Goal: Transaction & Acquisition: Purchase product/service

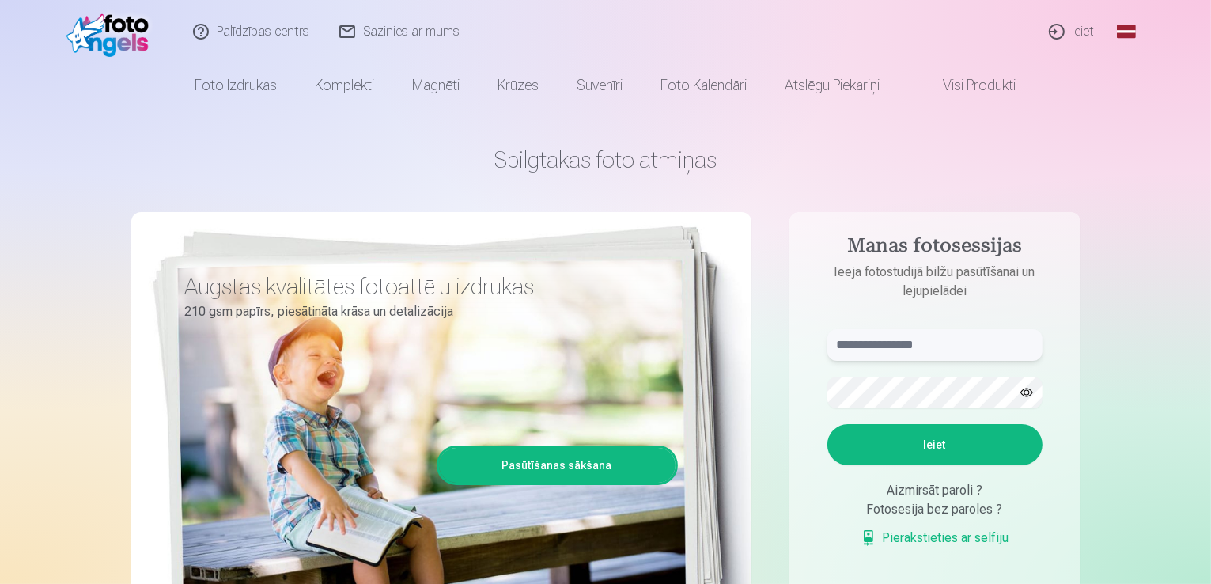
click at [928, 344] on input "text" at bounding box center [935, 345] width 215 height 32
click at [828, 424] on button "Ieiet" at bounding box center [935, 444] width 215 height 41
click at [907, 338] on input "******" at bounding box center [935, 345] width 215 height 32
type input "**********"
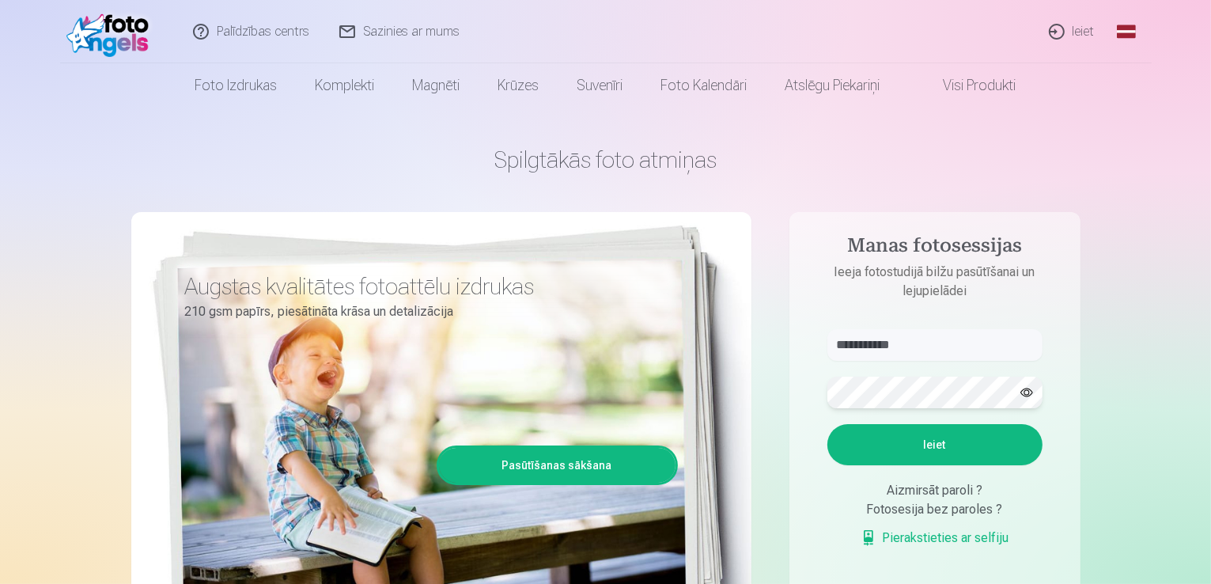
click at [828, 424] on button "Ieiet" at bounding box center [935, 444] width 215 height 41
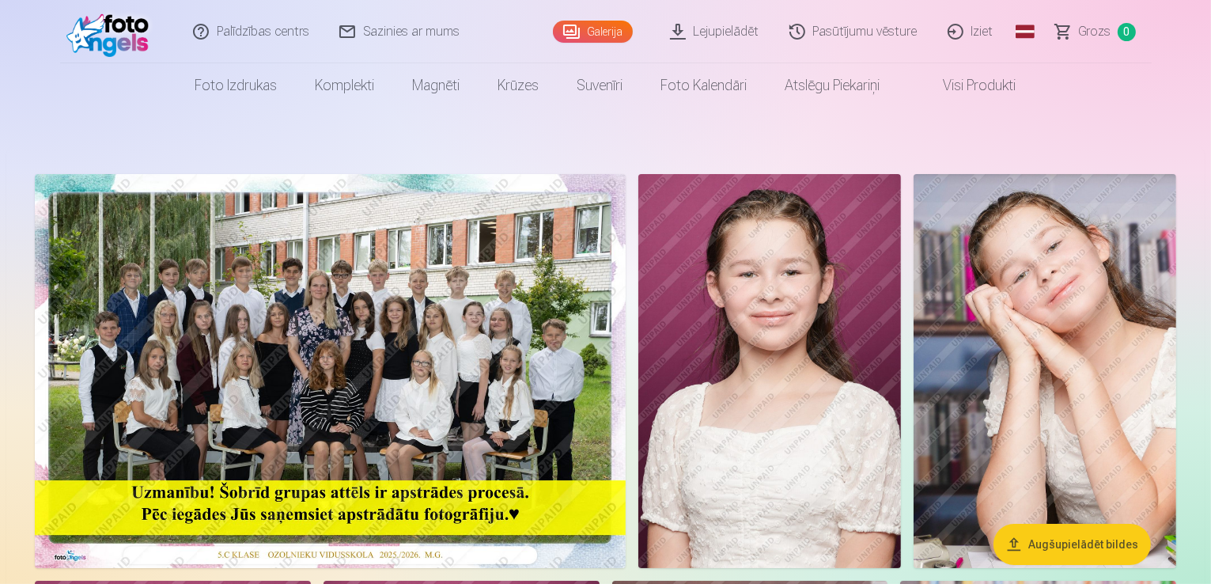
click at [621, 396] on img at bounding box center [330, 371] width 591 height 394
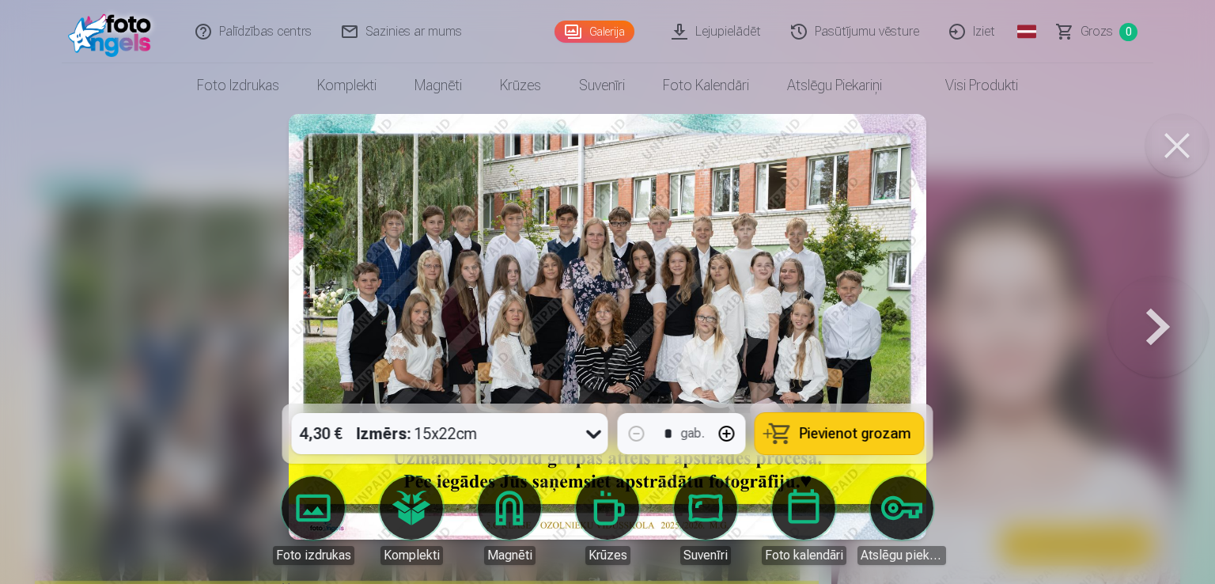
click at [658, 342] on img at bounding box center [608, 327] width 638 height 426
click at [729, 434] on button "button" at bounding box center [727, 434] width 38 height 38
click at [635, 429] on button "button" at bounding box center [637, 434] width 38 height 38
type input "*"
click at [623, 296] on img at bounding box center [608, 327] width 638 height 426
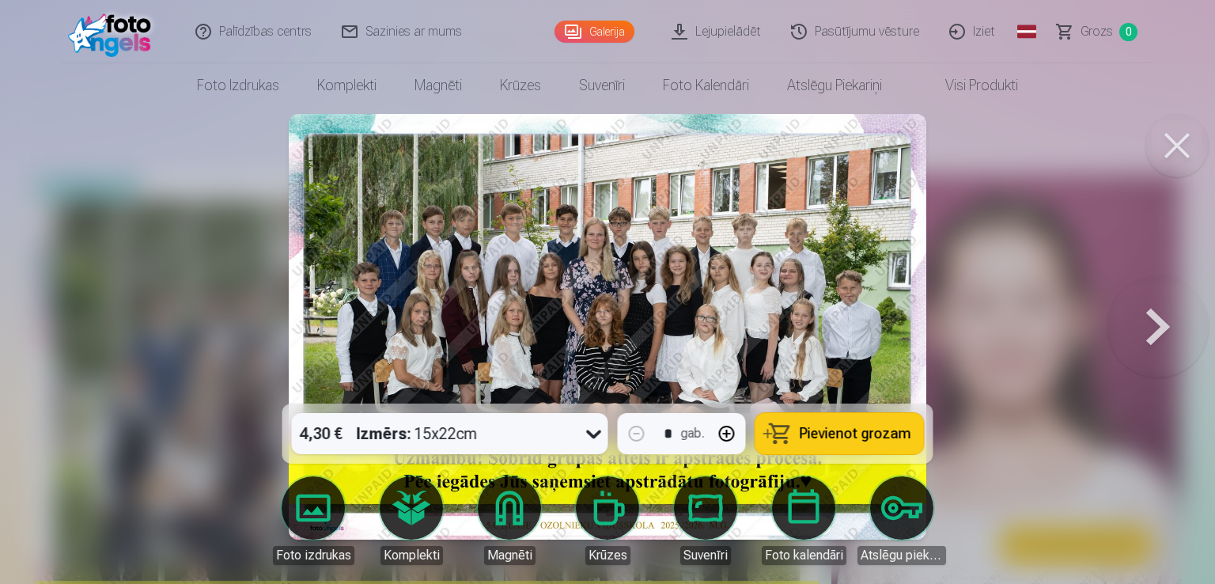
click at [623, 296] on img at bounding box center [608, 327] width 638 height 426
click at [839, 429] on span "Pievienot grozam" at bounding box center [856, 433] width 112 height 14
click at [1166, 329] on button at bounding box center [1158, 327] width 101 height 122
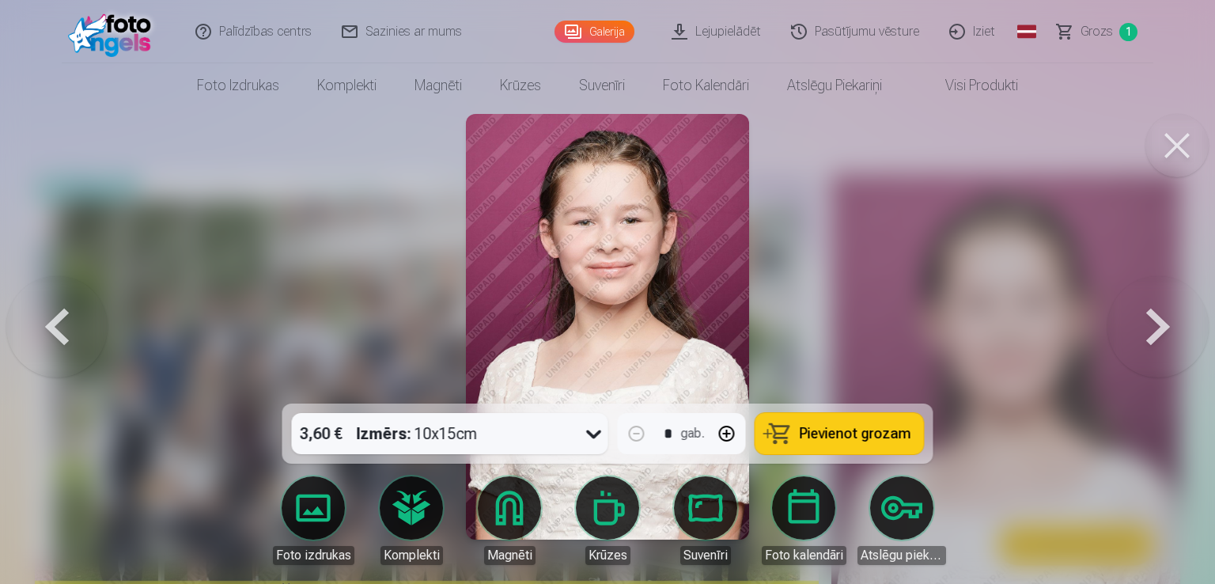
click at [1166, 329] on button at bounding box center [1158, 327] width 101 height 122
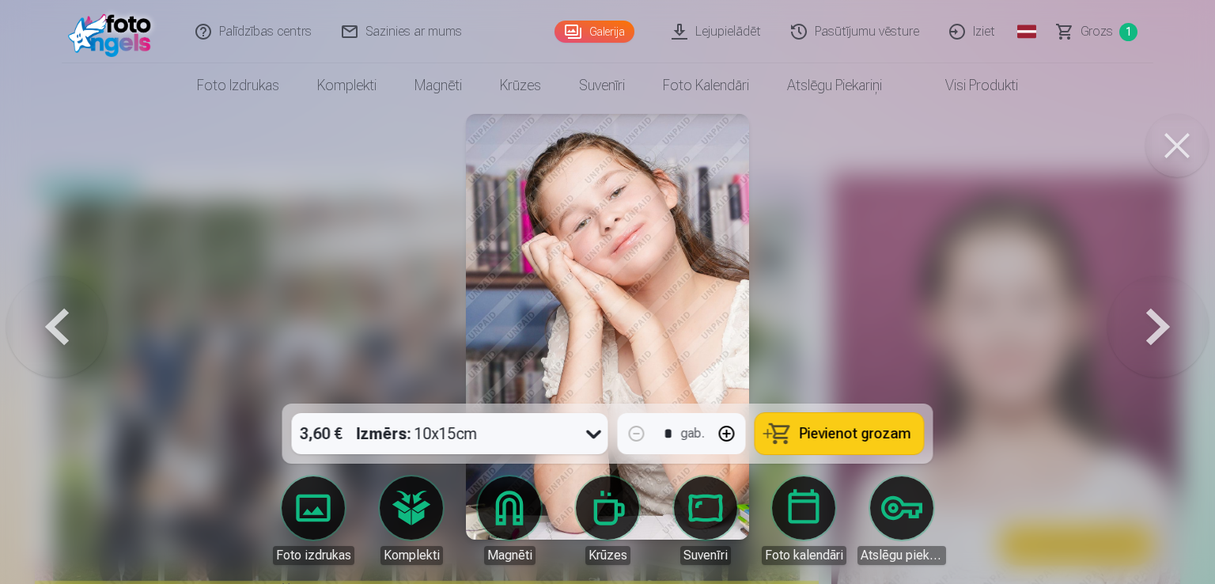
click at [1166, 329] on button at bounding box center [1158, 327] width 101 height 122
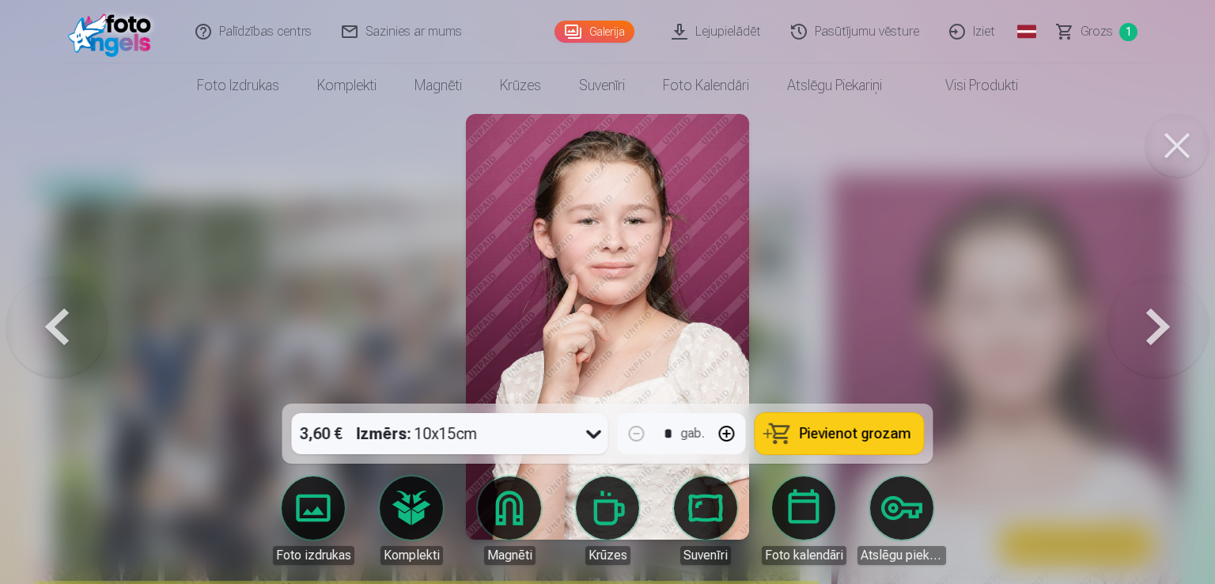
click at [1166, 329] on button at bounding box center [1158, 327] width 101 height 122
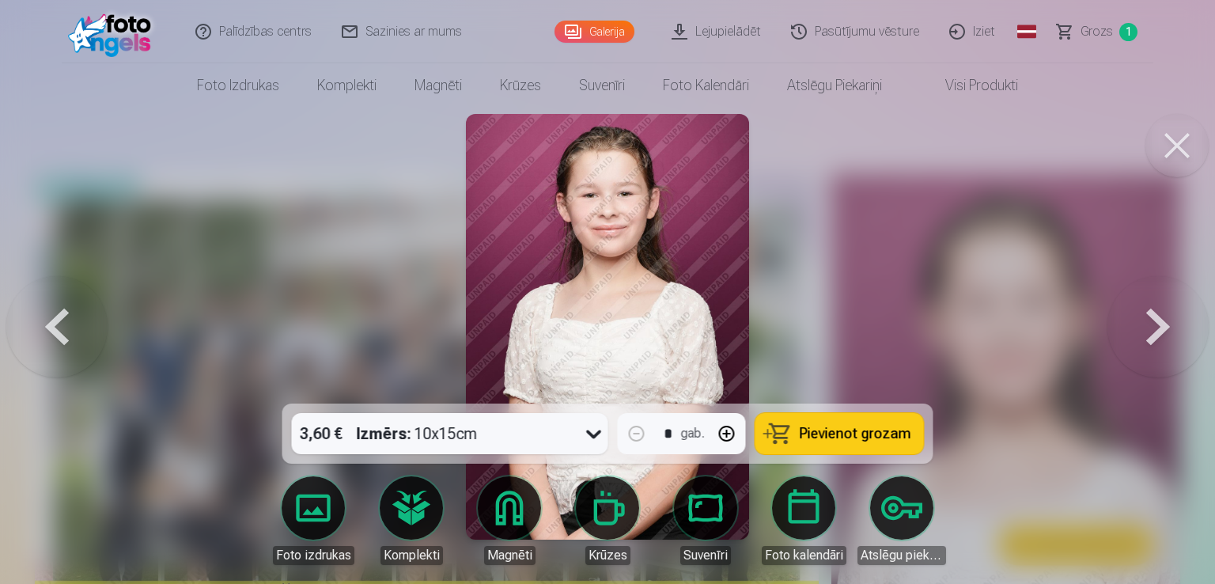
click at [1166, 329] on button at bounding box center [1158, 327] width 101 height 122
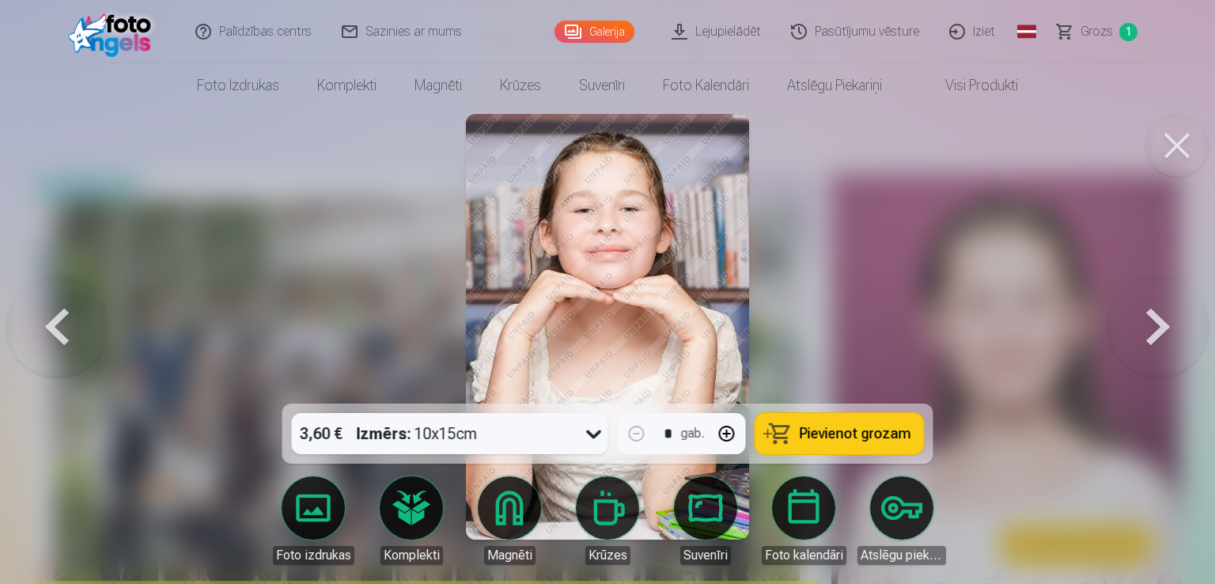
click at [1166, 329] on button at bounding box center [1158, 327] width 101 height 122
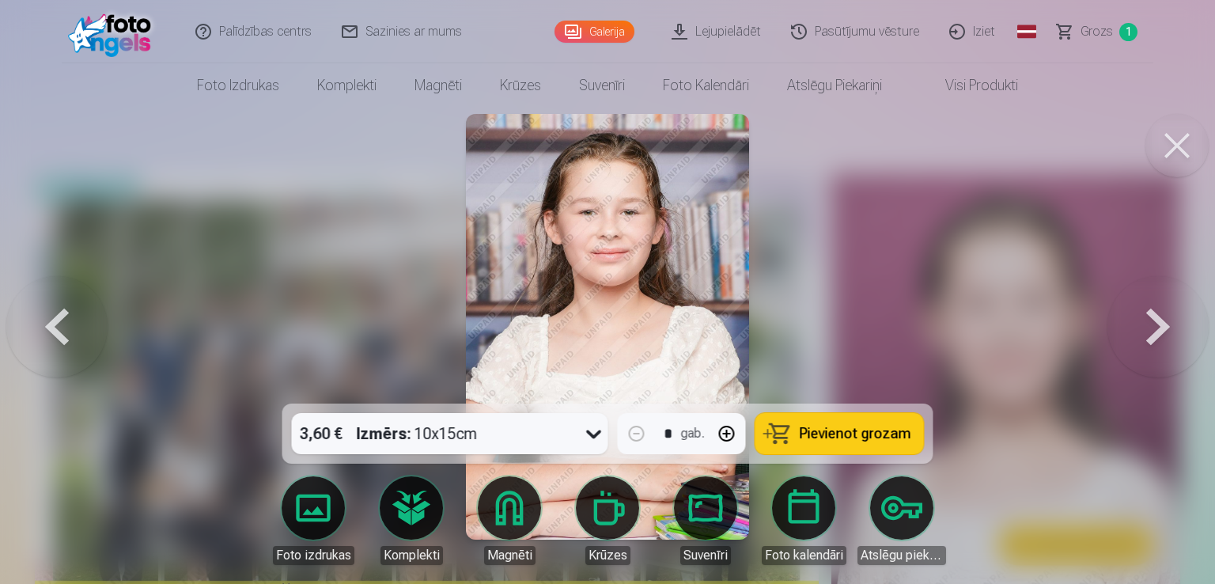
click at [1166, 329] on button at bounding box center [1158, 327] width 101 height 122
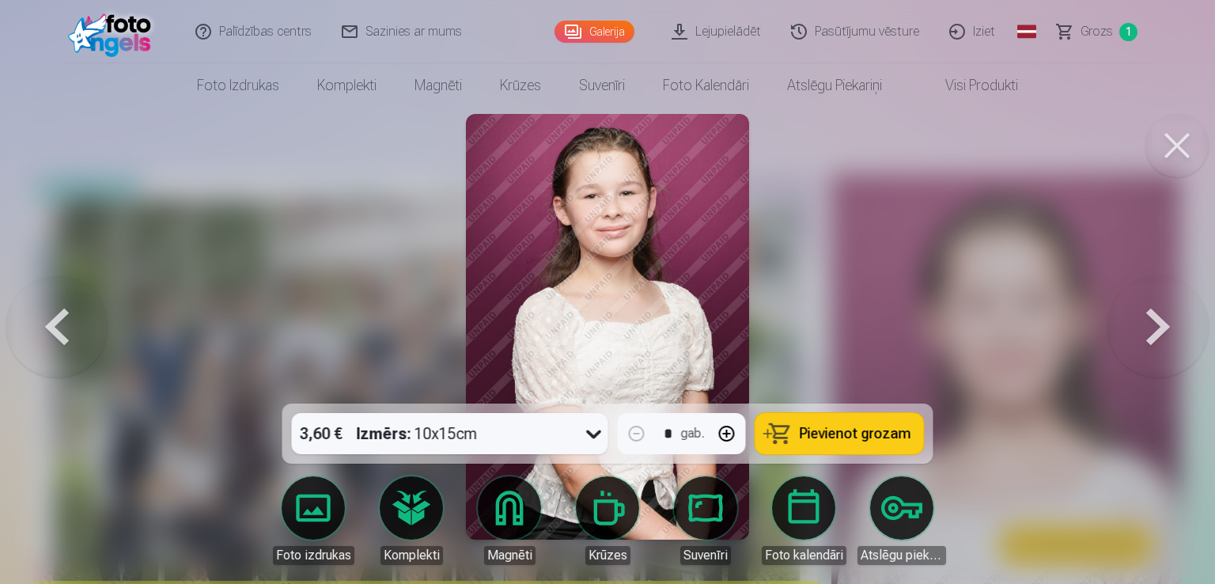
click at [1166, 329] on button at bounding box center [1158, 327] width 101 height 122
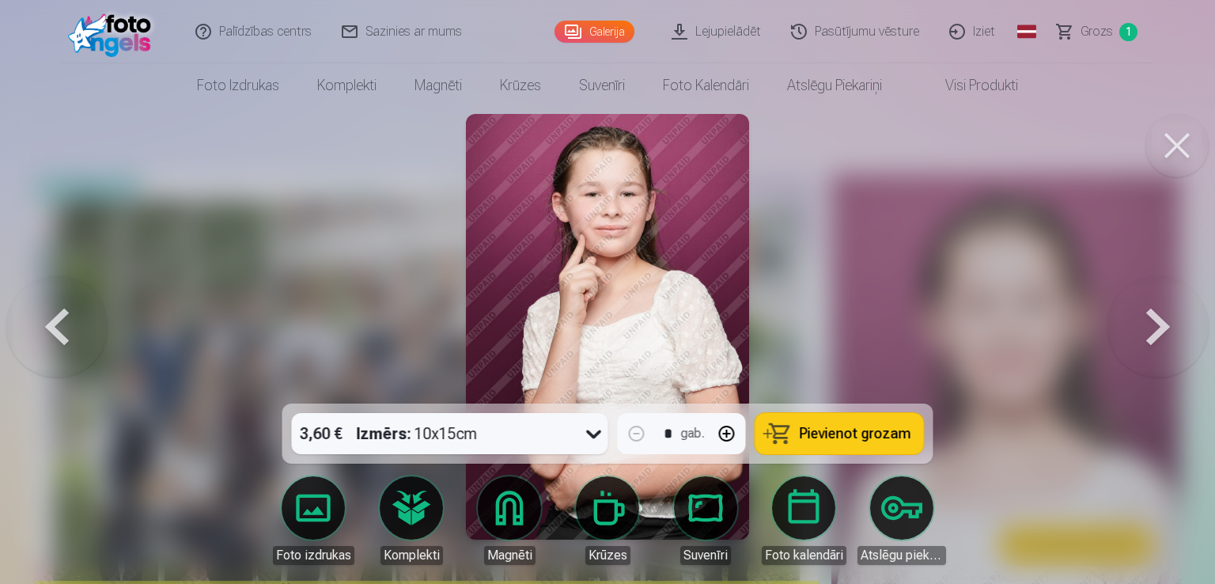
click at [1166, 329] on button at bounding box center [1158, 327] width 101 height 122
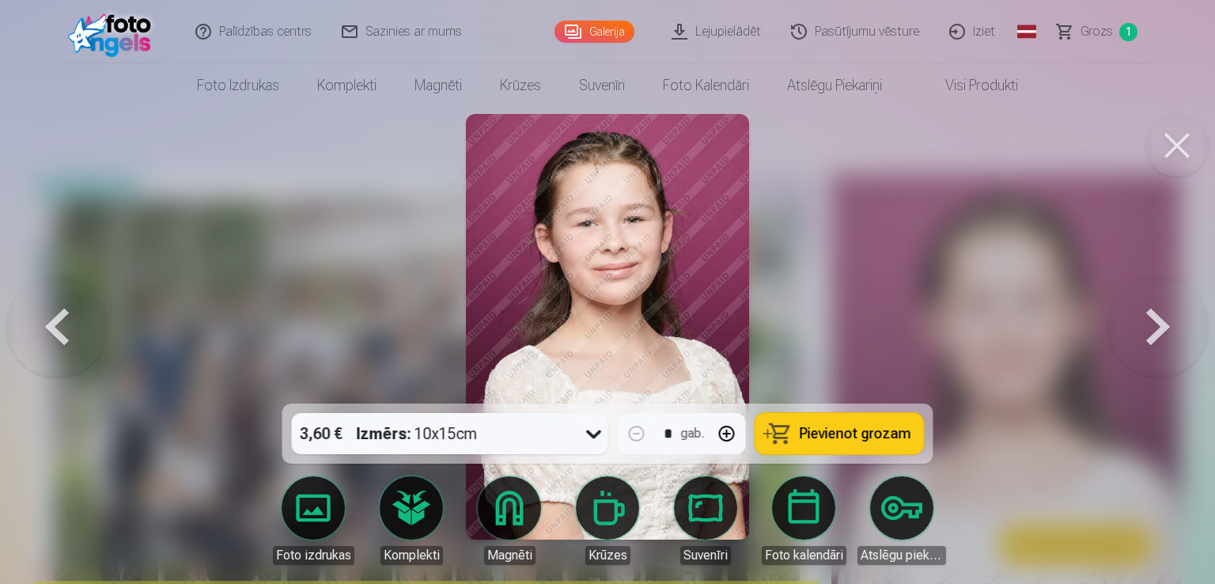
click at [1166, 329] on button at bounding box center [1158, 327] width 101 height 122
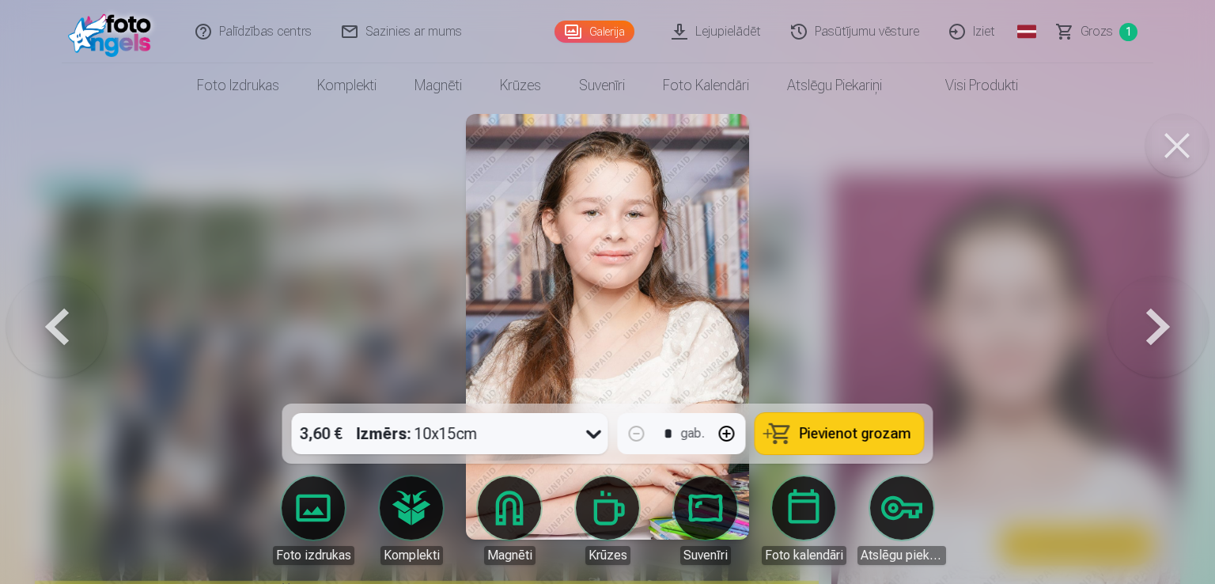
click at [1166, 329] on button at bounding box center [1158, 327] width 101 height 122
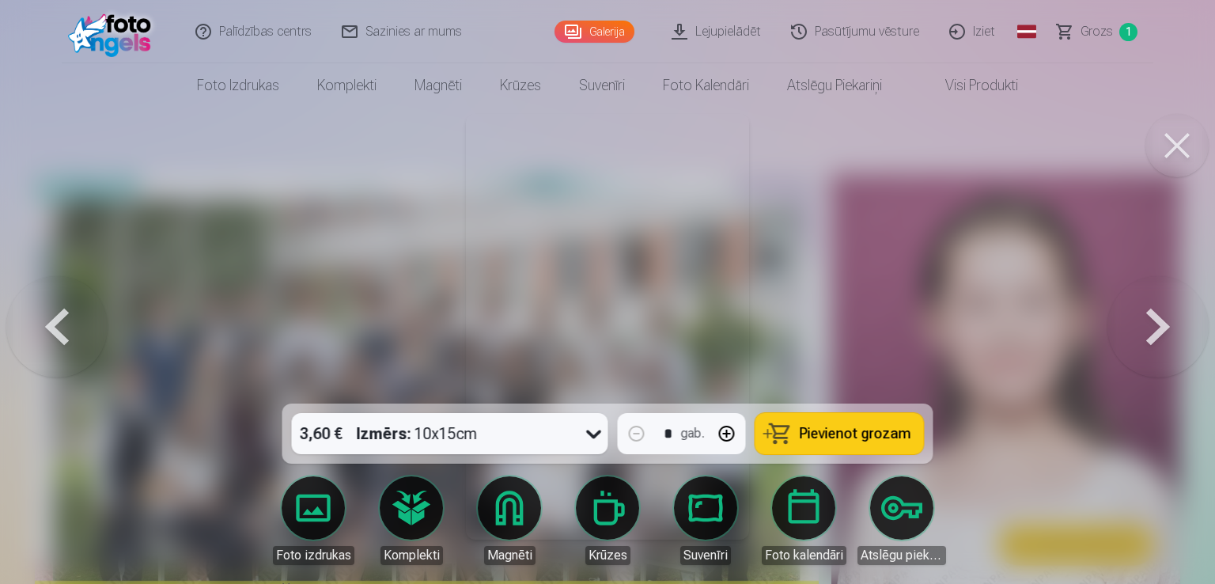
click at [1166, 329] on button at bounding box center [1158, 327] width 101 height 122
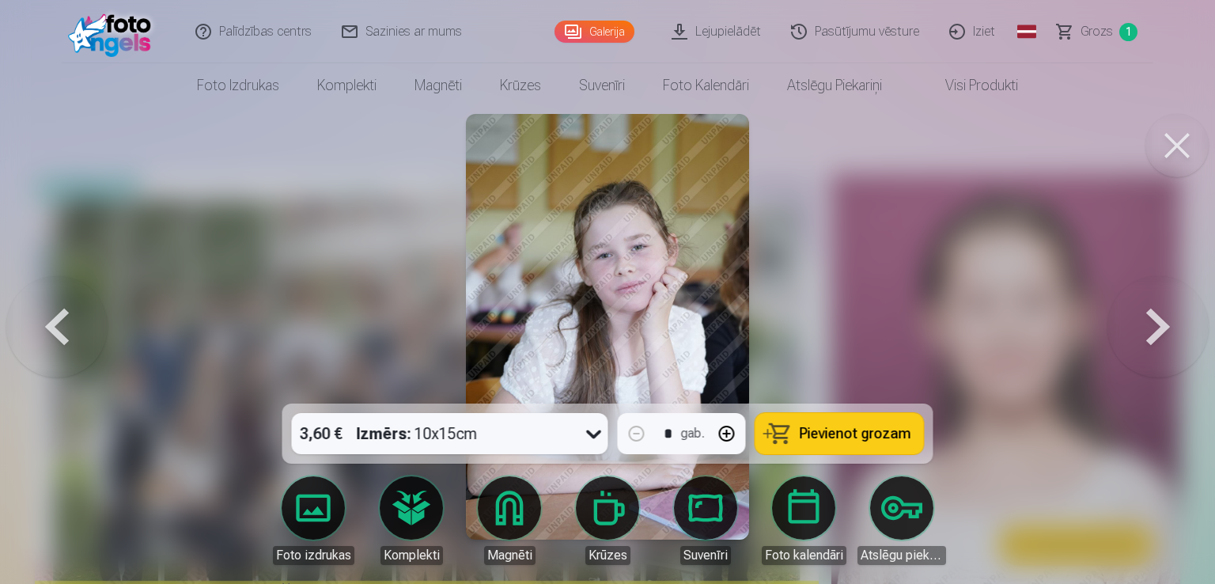
click at [1166, 329] on button at bounding box center [1158, 327] width 101 height 122
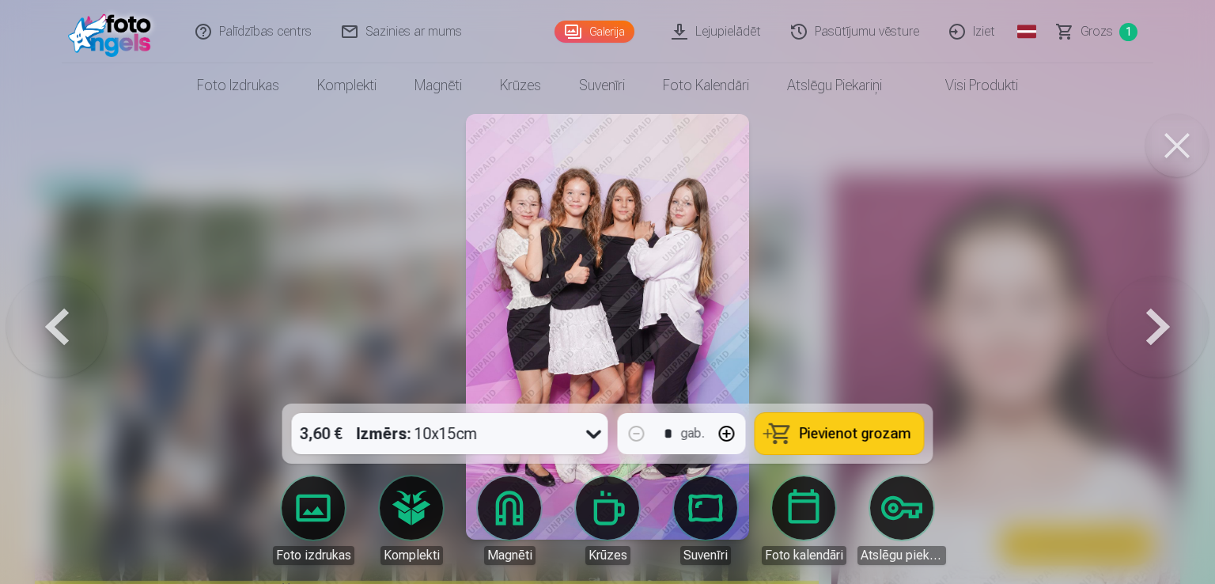
click at [1166, 329] on button at bounding box center [1158, 327] width 101 height 122
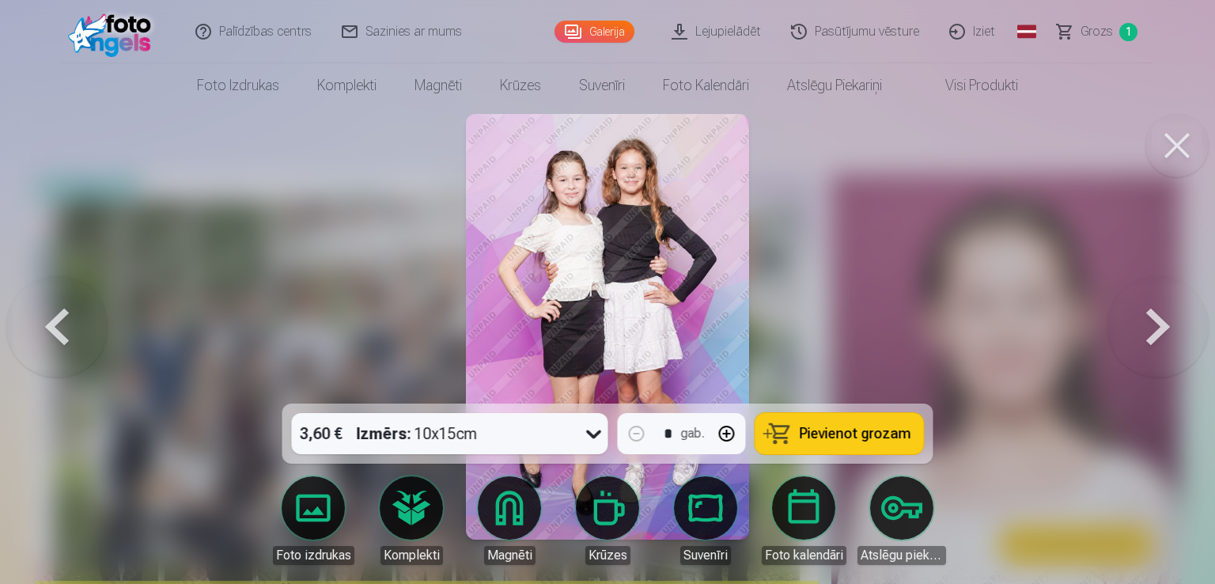
click at [1166, 329] on button at bounding box center [1158, 327] width 101 height 122
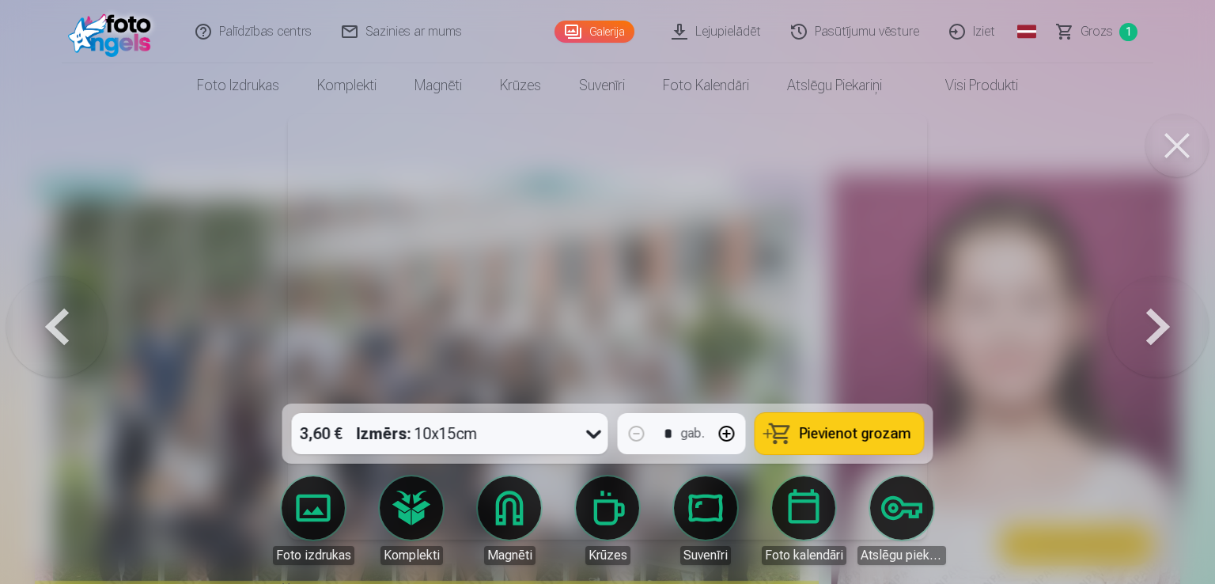
click at [1166, 329] on button at bounding box center [1158, 327] width 101 height 122
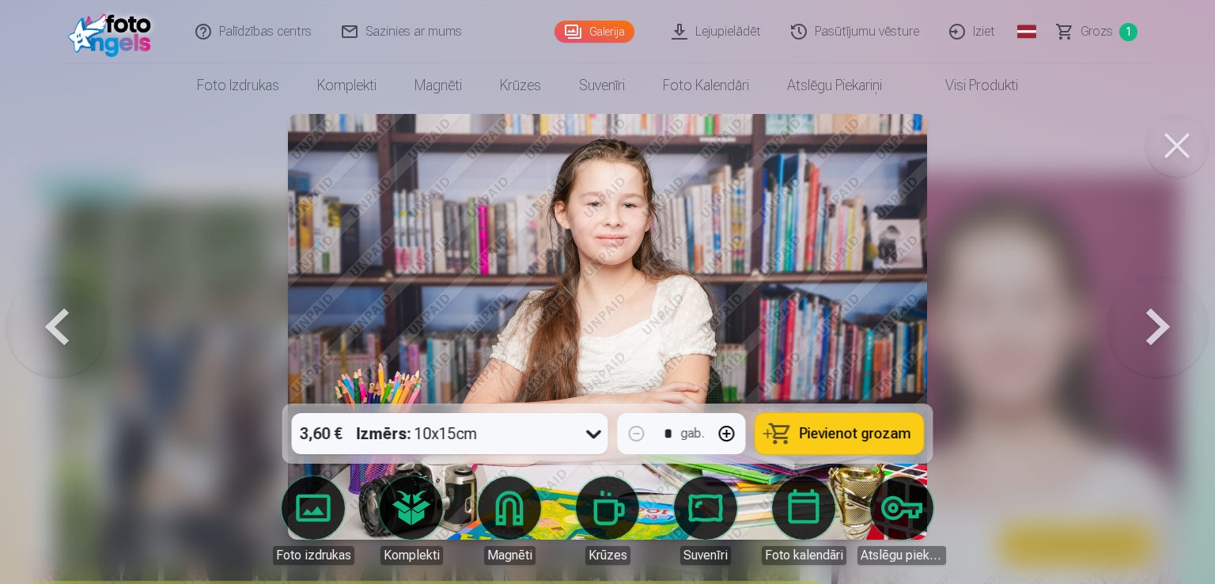
click at [1166, 329] on button at bounding box center [1158, 327] width 101 height 122
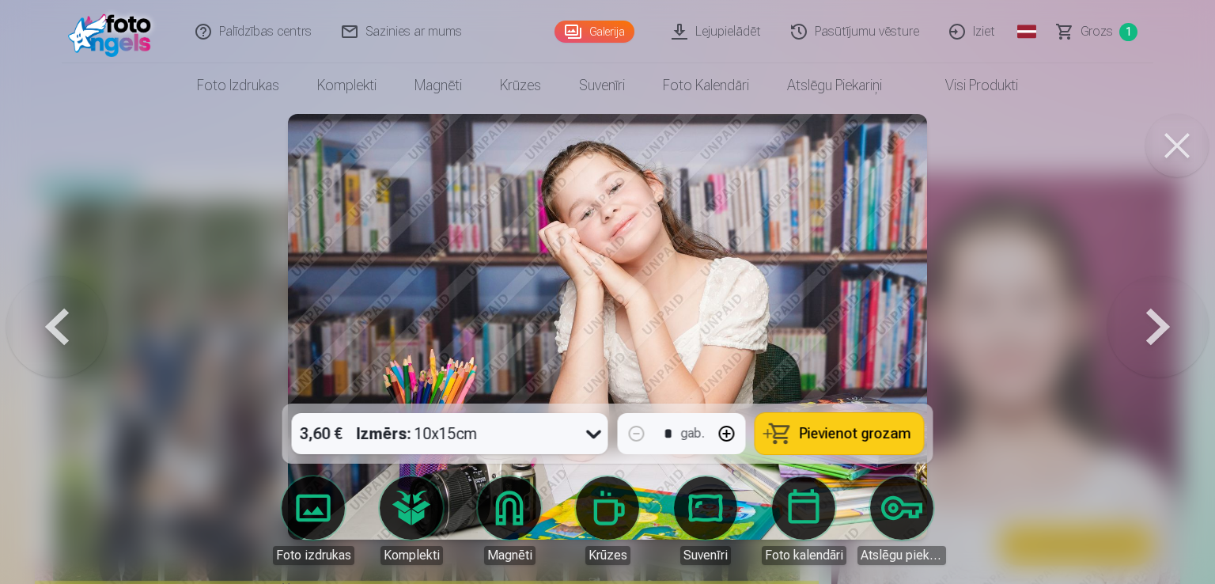
click at [60, 333] on button at bounding box center [56, 327] width 101 height 122
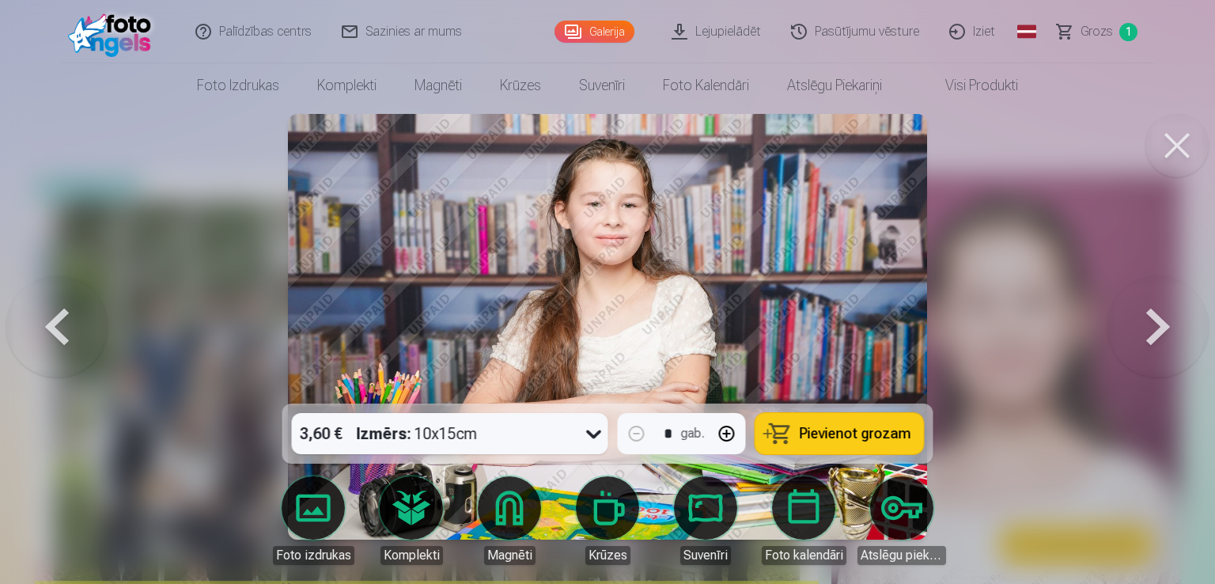
click at [1158, 337] on button at bounding box center [1158, 327] width 101 height 122
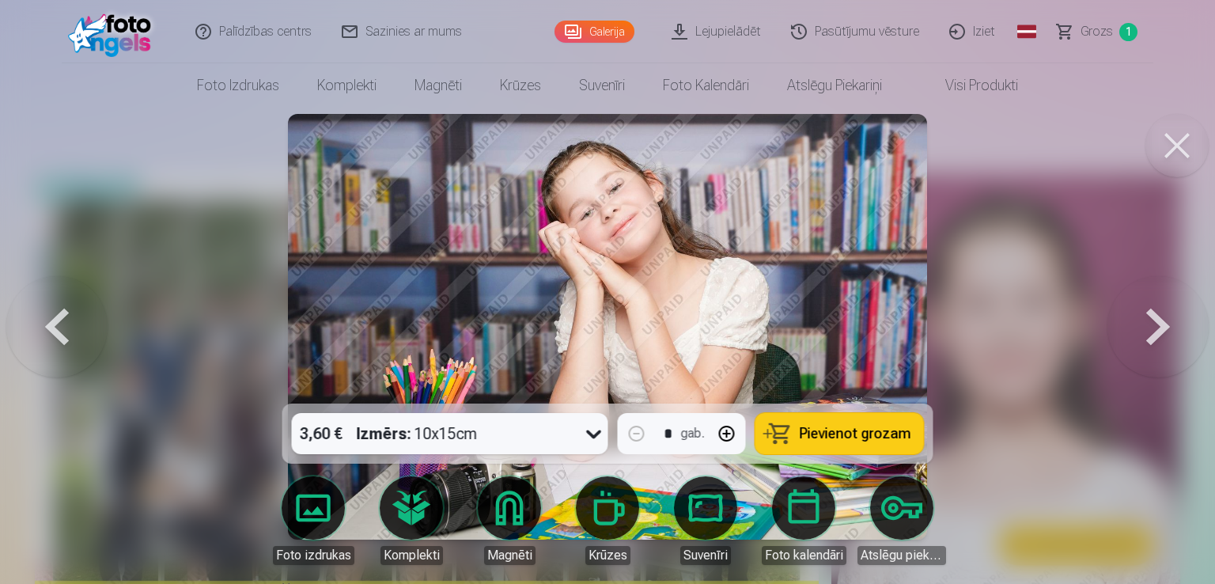
click at [1158, 337] on button at bounding box center [1158, 327] width 101 height 122
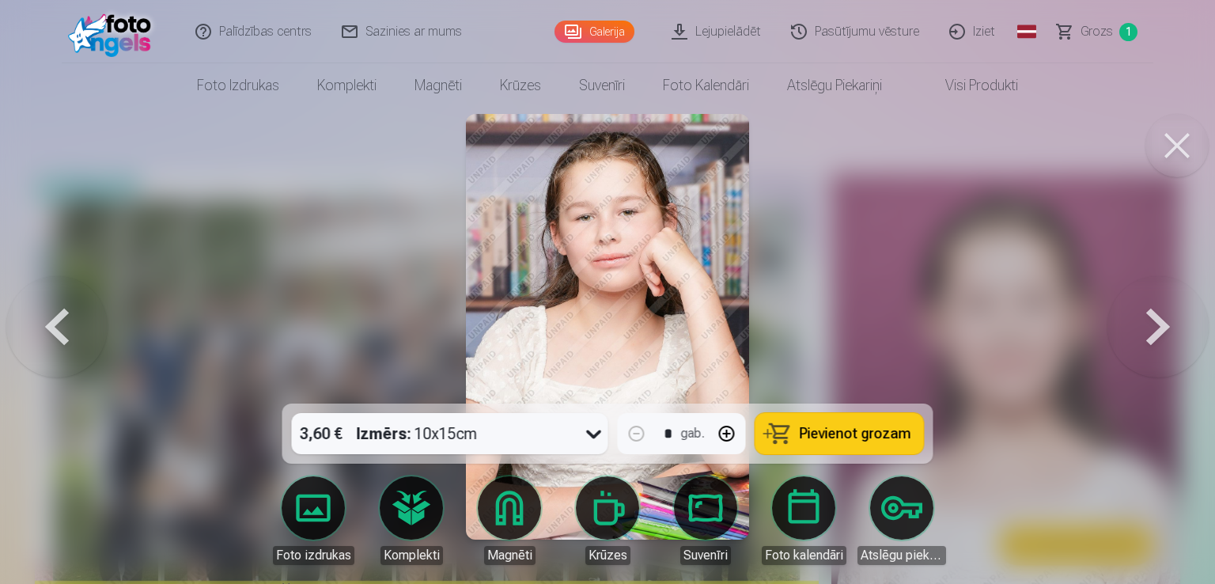
click at [1158, 337] on button at bounding box center [1158, 327] width 101 height 122
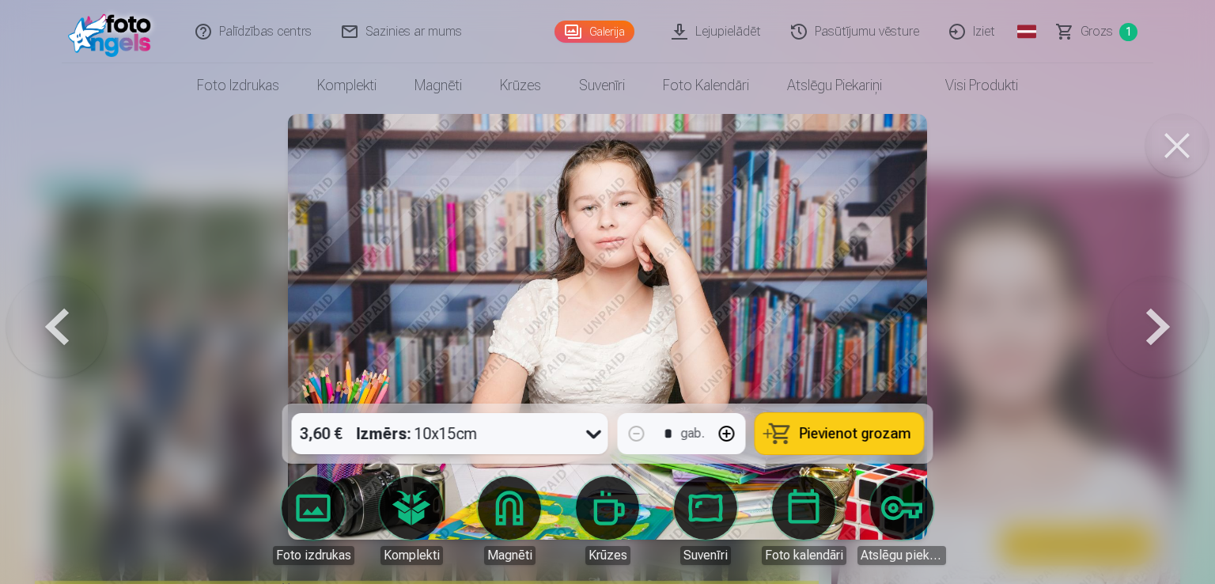
click at [1158, 337] on button at bounding box center [1158, 327] width 101 height 122
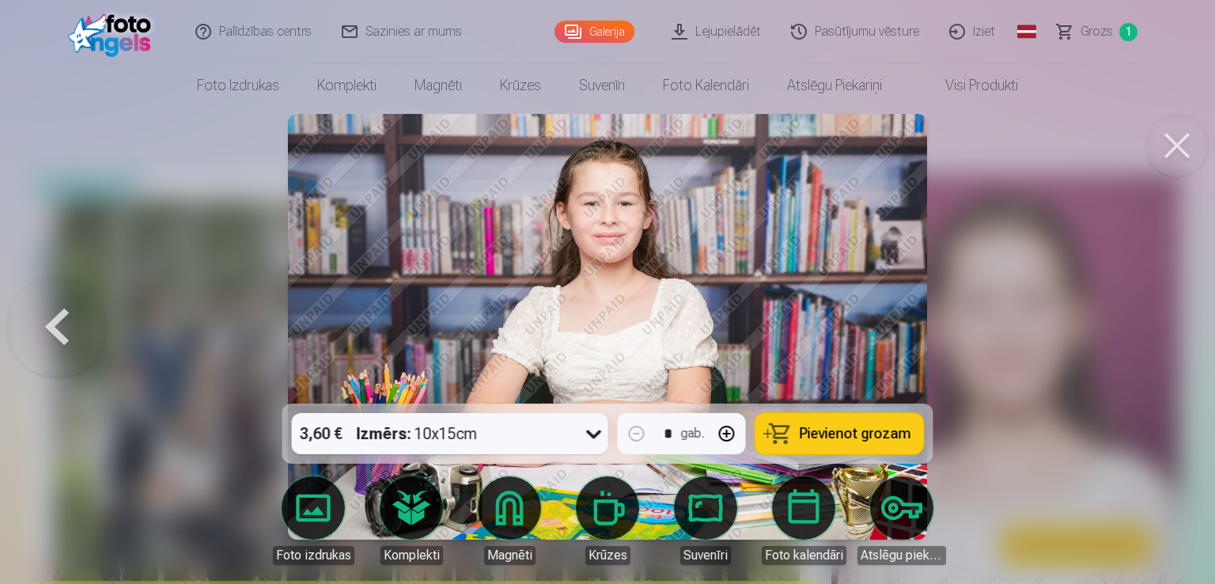
click at [1158, 337] on div at bounding box center [607, 292] width 1215 height 584
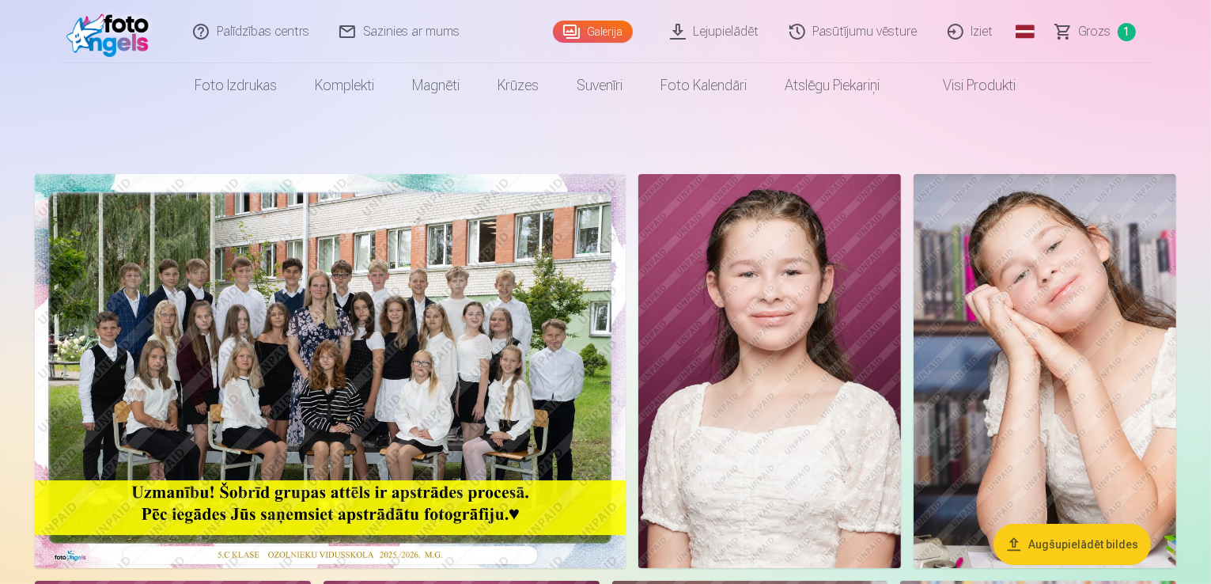
click at [626, 339] on img at bounding box center [330, 371] width 591 height 394
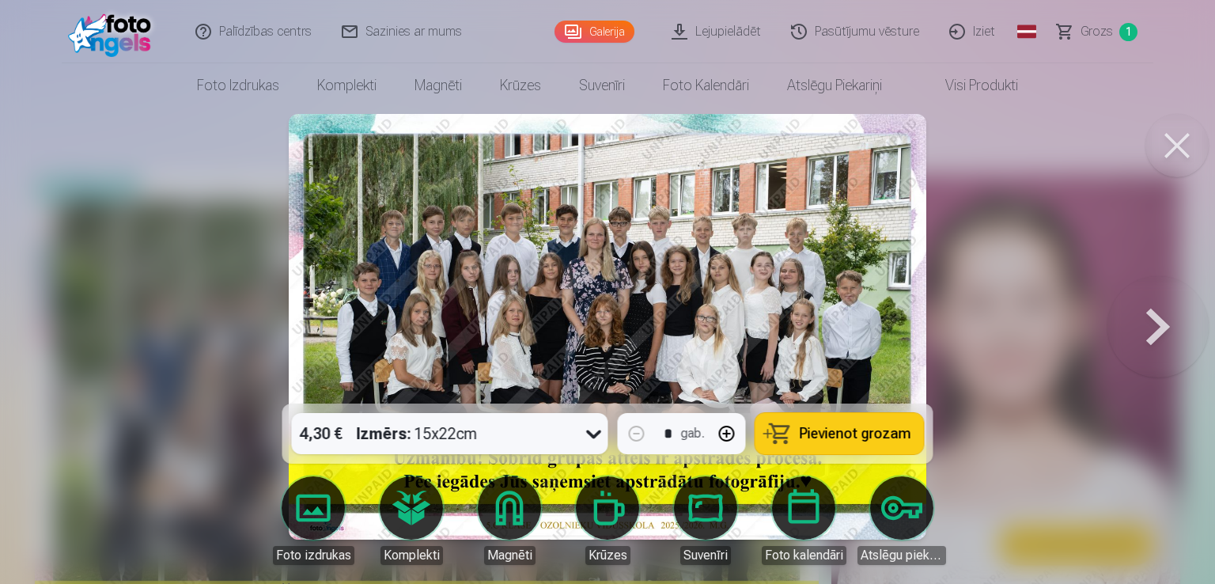
click at [670, 313] on img at bounding box center [608, 327] width 638 height 426
